Goal: Navigation & Orientation: Go to known website

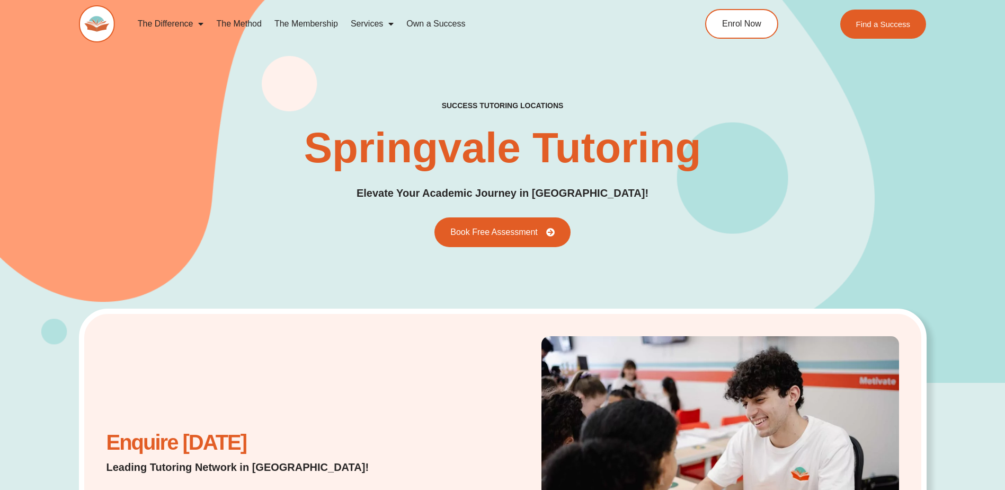
click at [101, 20] on img at bounding box center [97, 23] width 36 height 37
